Goal: Task Accomplishment & Management: Manage account settings

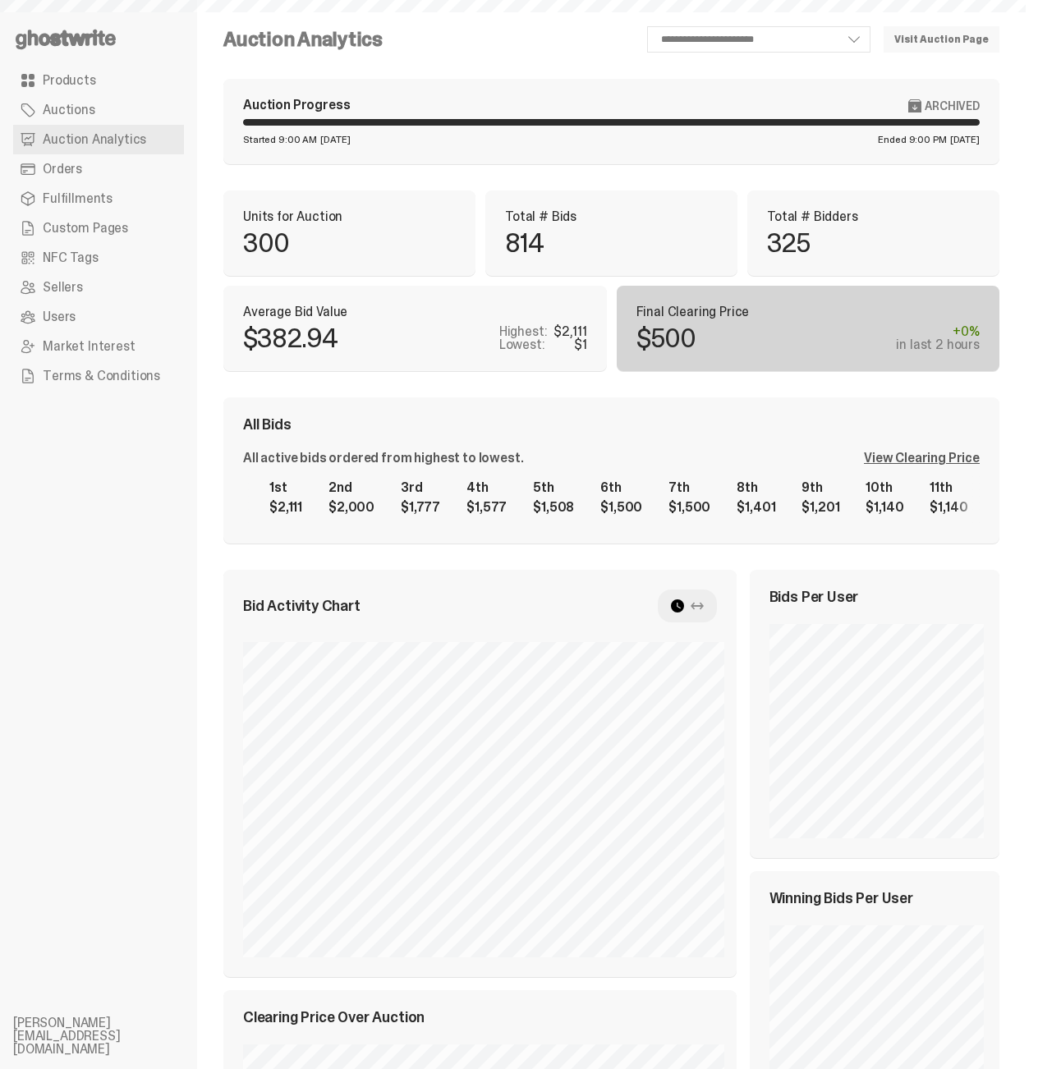
select select "**"
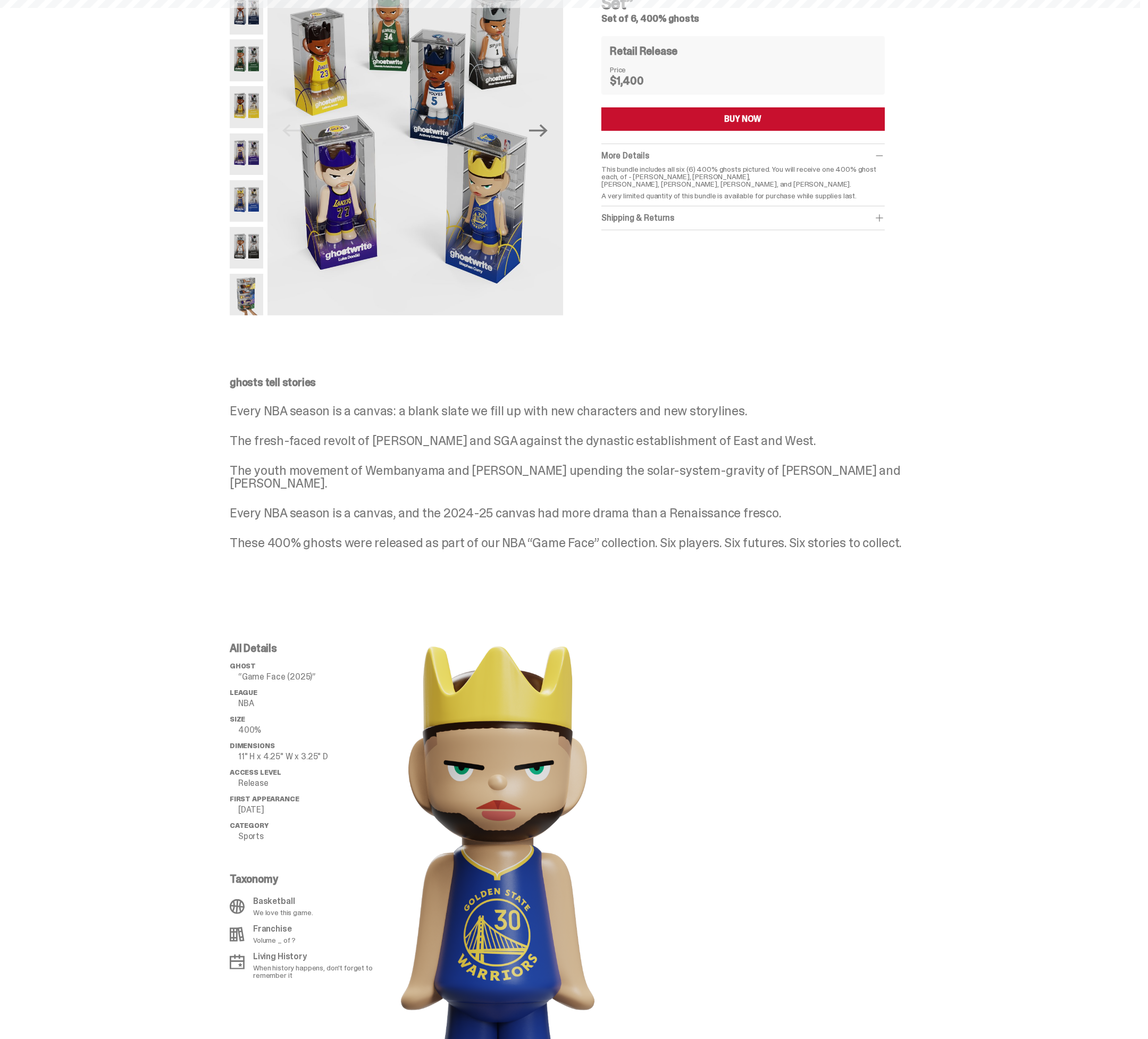
scroll to position [96, 0]
